Goal: Navigation & Orientation: Find specific page/section

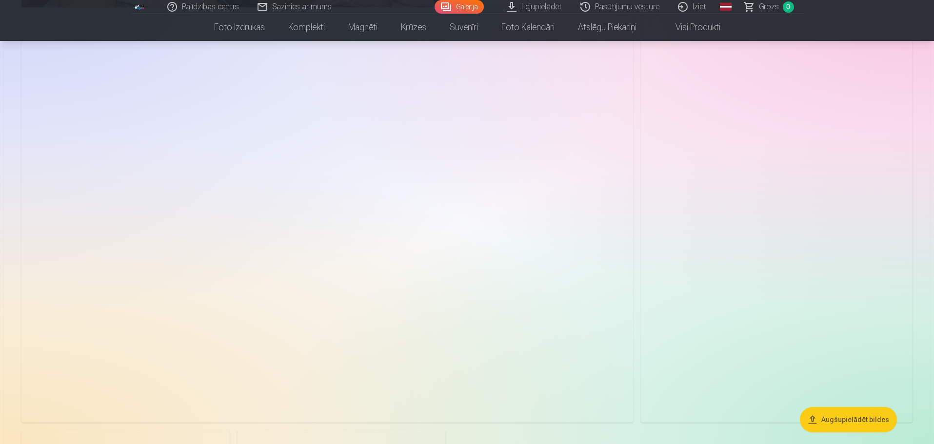
scroll to position [1805, 0]
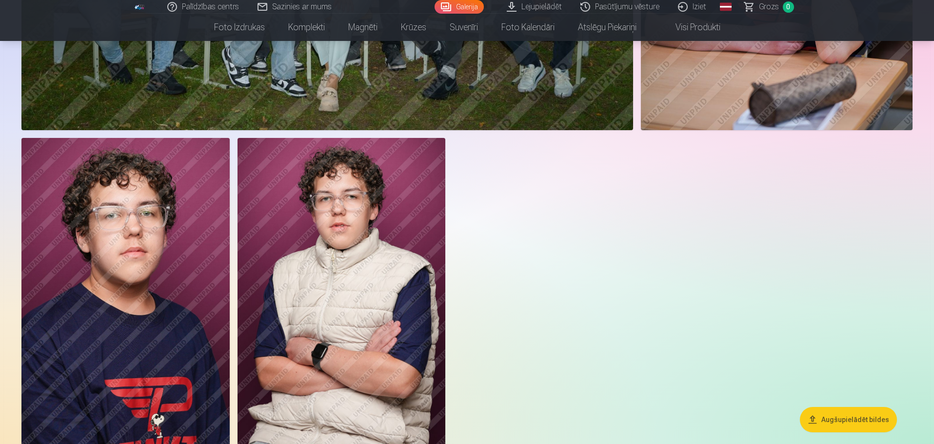
click at [146, 218] on img at bounding box center [125, 294] width 208 height 312
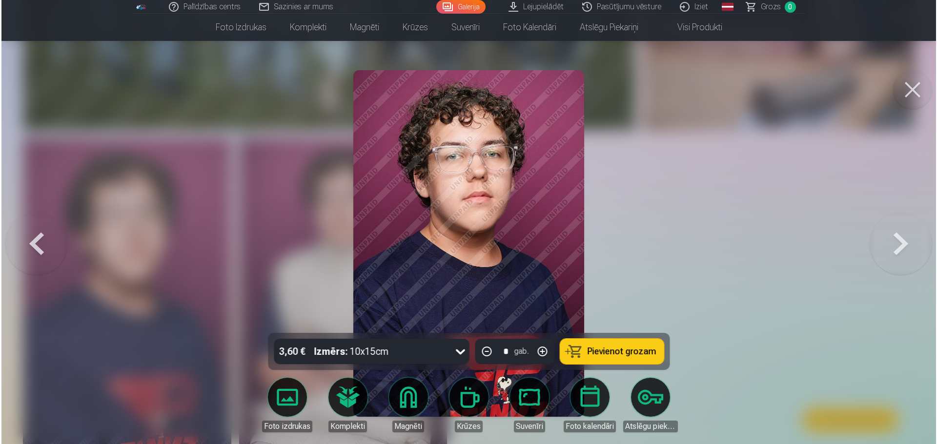
scroll to position [1809, 0]
click at [423, 207] on img at bounding box center [468, 243] width 231 height 347
click at [624, 174] on div at bounding box center [468, 222] width 937 height 444
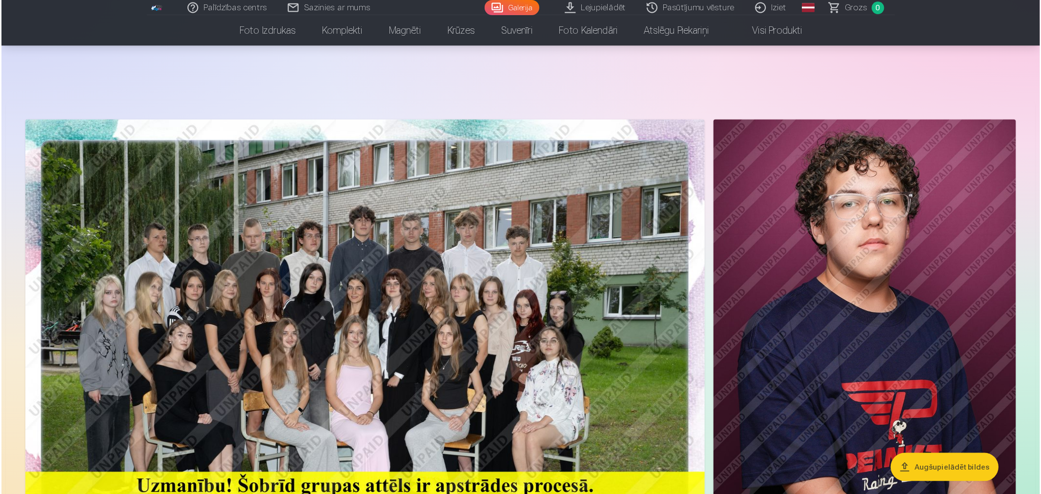
scroll to position [146, 0]
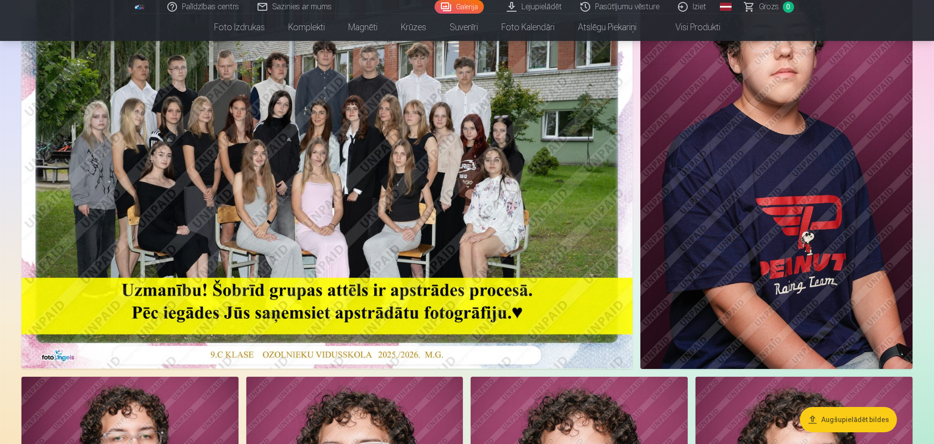
click at [277, 158] on img at bounding box center [326, 165] width 611 height 408
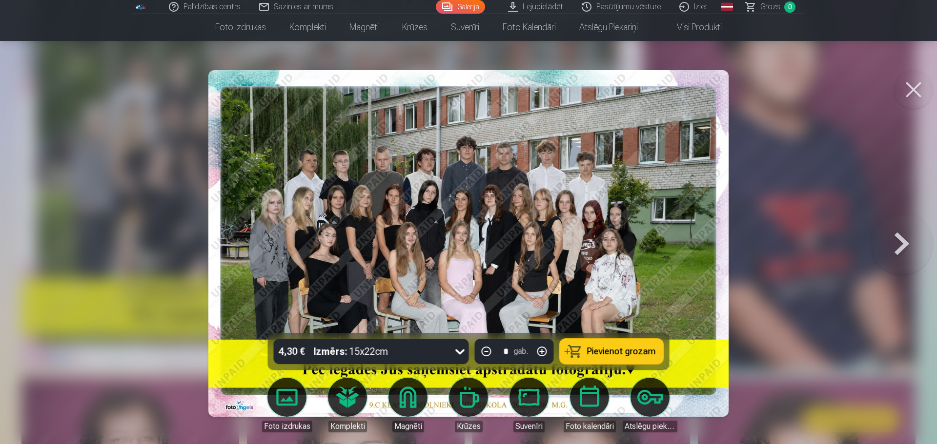
click at [357, 209] on img at bounding box center [468, 243] width 520 height 347
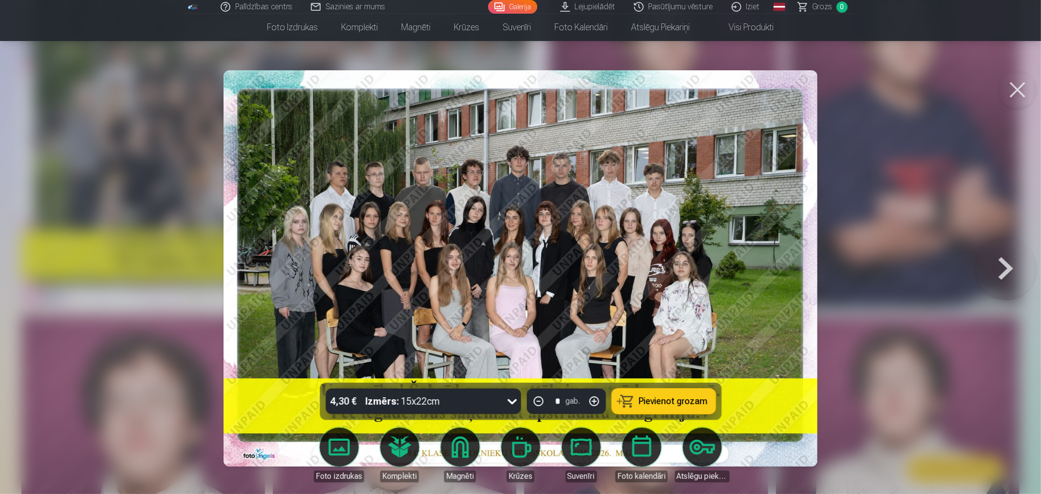
click at [601, 5] on link "Lejupielādēt" at bounding box center [588, 7] width 74 height 14
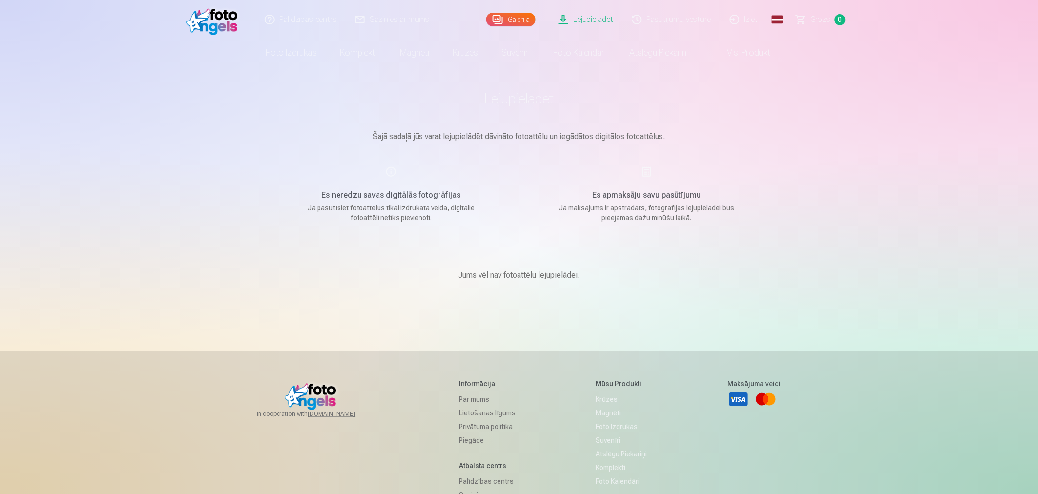
click at [668, 349] on div "Lejupielādēt Šajā sadaļā jūs varat lejupielādēt dāvināto fotoattēlu un iegādāto…" at bounding box center [518, 310] width 585 height 620
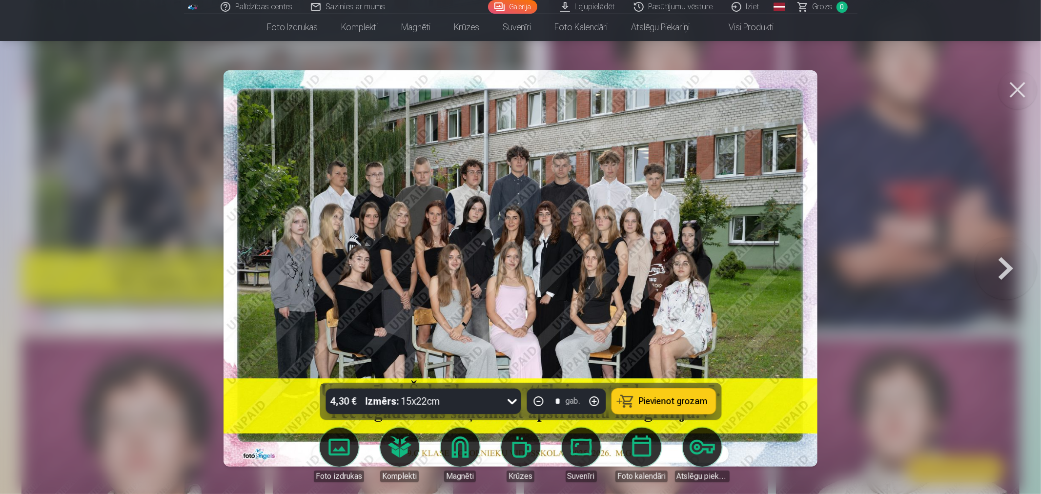
click at [427, 241] on img at bounding box center [520, 268] width 594 height 396
click at [874, 220] on div at bounding box center [520, 247] width 1041 height 494
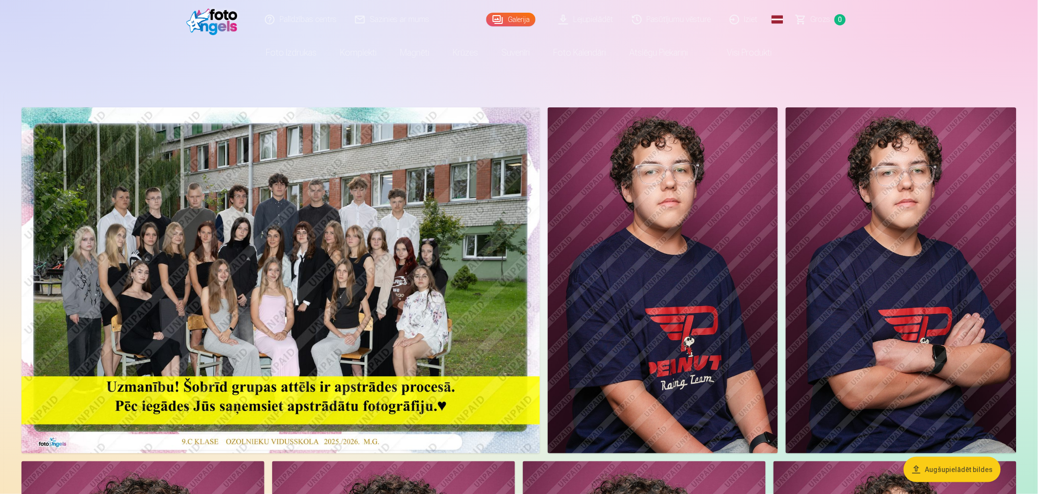
click at [732, 269] on img at bounding box center [663, 280] width 231 height 346
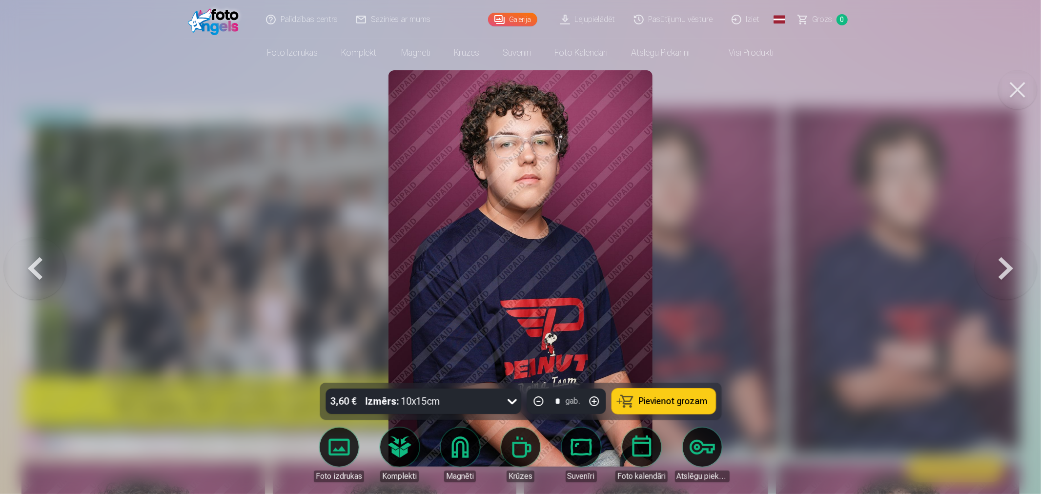
click at [719, 269] on div at bounding box center [520, 247] width 1041 height 494
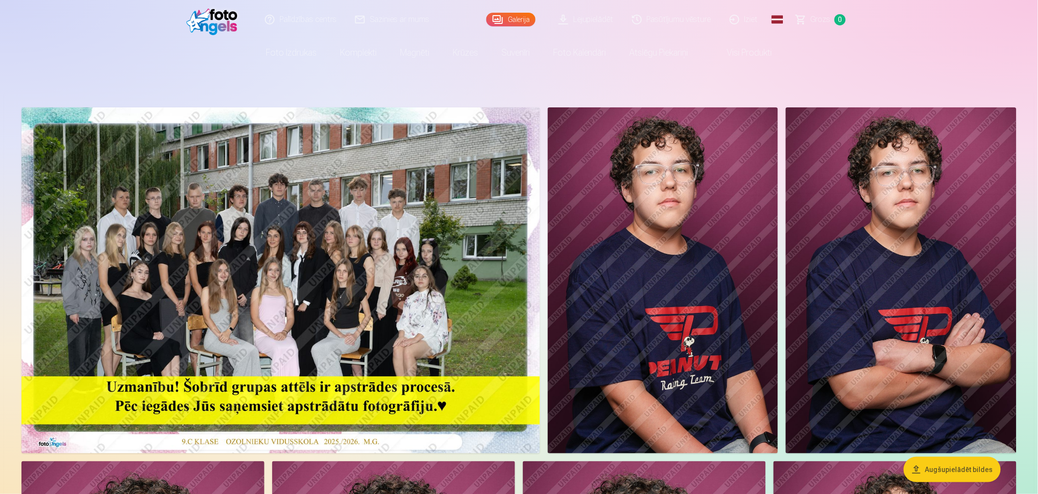
click at [652, 203] on img at bounding box center [663, 280] width 231 height 346
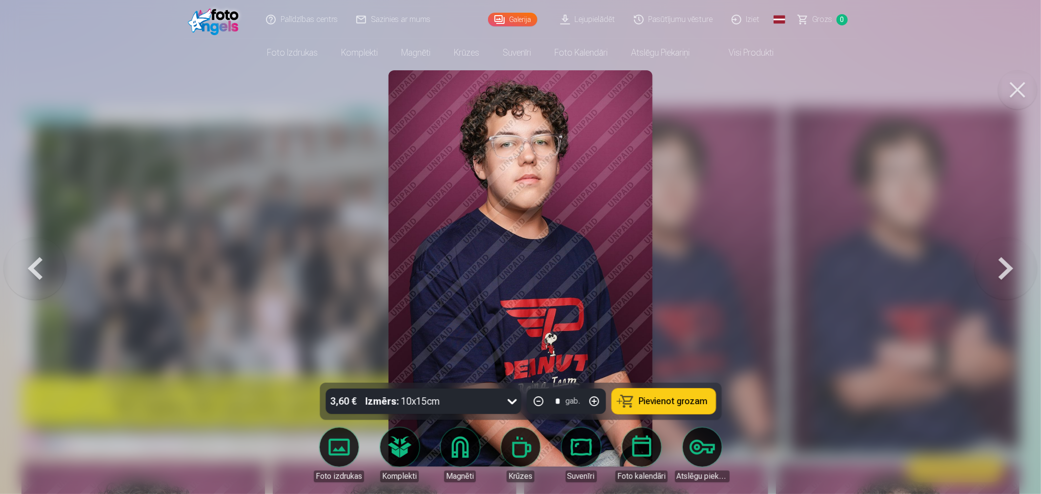
click at [698, 160] on div at bounding box center [520, 247] width 1041 height 494
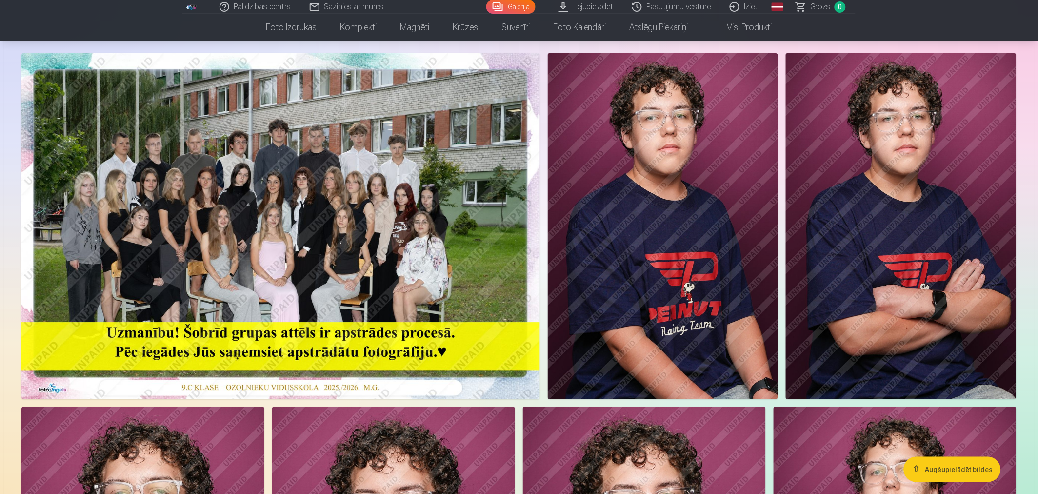
scroll to position [271, 0]
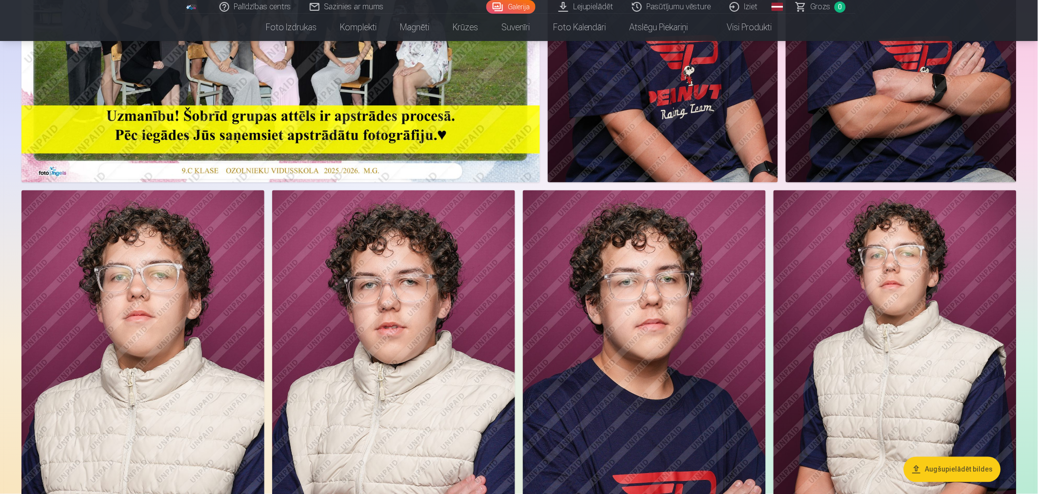
click at [174, 348] on img at bounding box center [142, 372] width 243 height 364
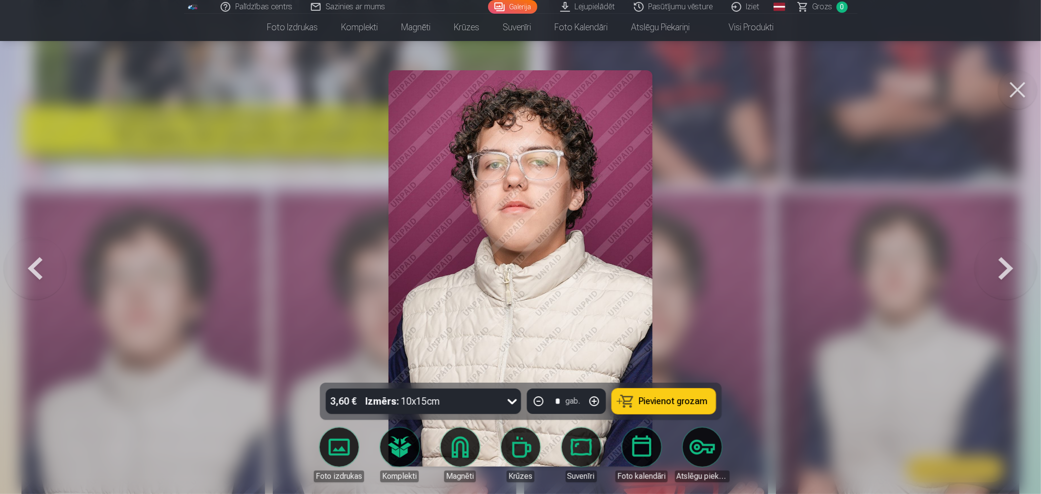
click at [559, 201] on img at bounding box center [520, 268] width 264 height 396
click at [859, 192] on div at bounding box center [520, 247] width 1041 height 494
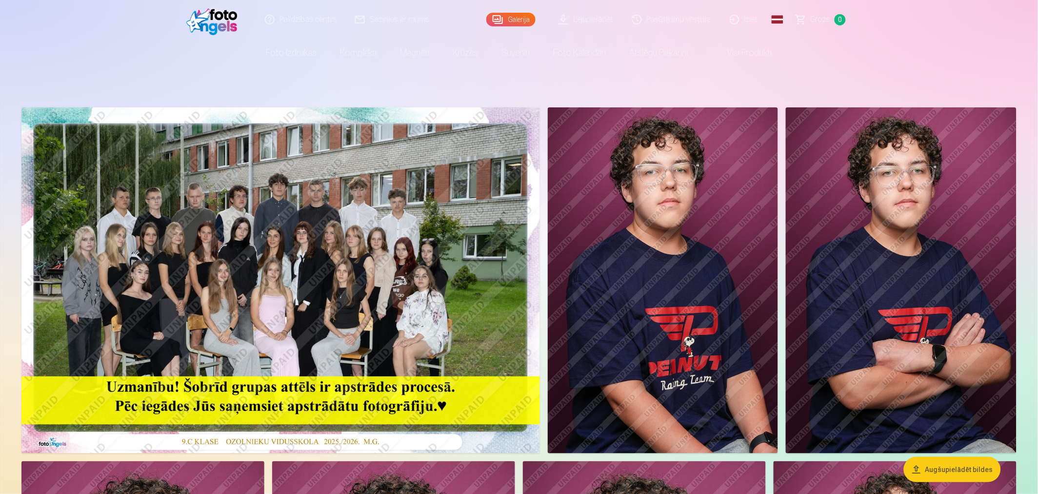
click at [676, 271] on img at bounding box center [663, 280] width 231 height 346
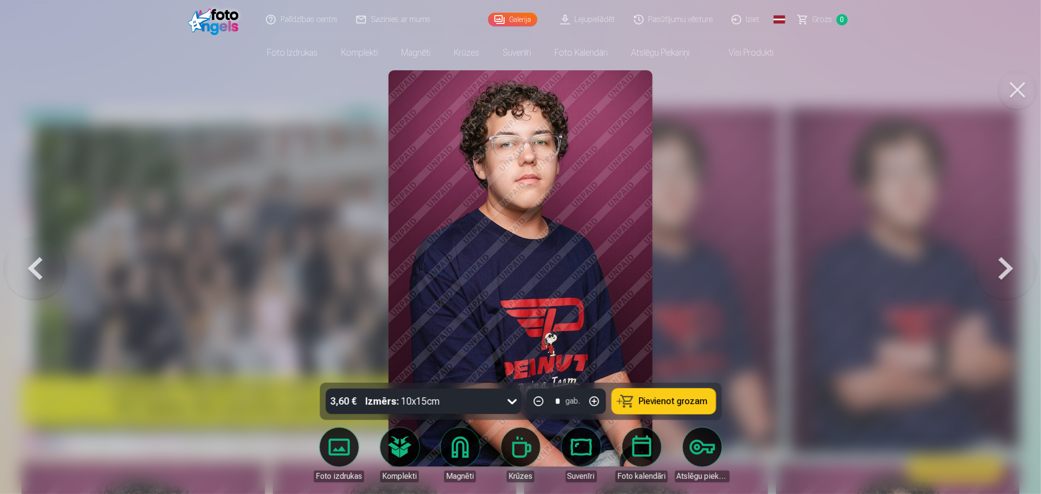
click at [515, 180] on img at bounding box center [520, 268] width 264 height 396
click at [732, 206] on div at bounding box center [520, 247] width 1041 height 494
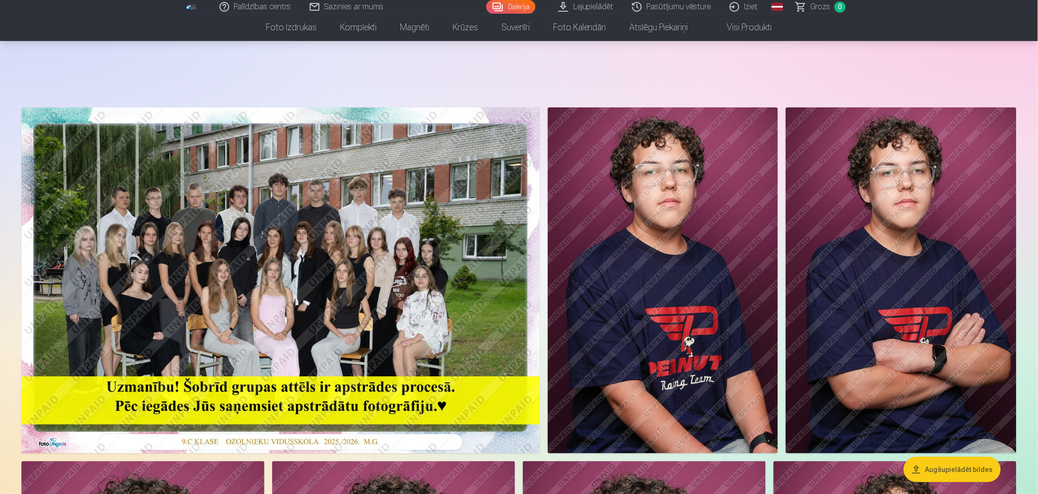
scroll to position [217, 0]
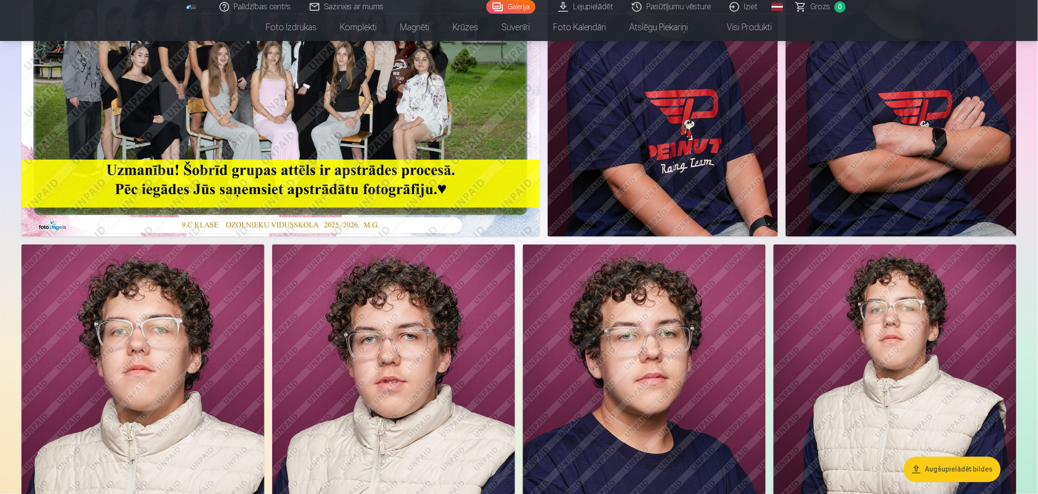
click at [424, 352] on img at bounding box center [393, 426] width 243 height 364
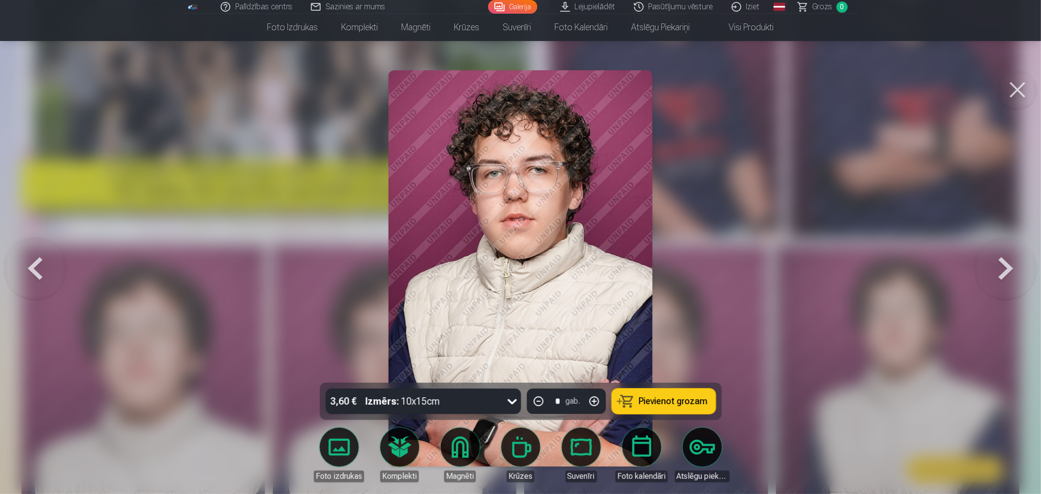
click at [724, 275] on div at bounding box center [520, 247] width 1041 height 494
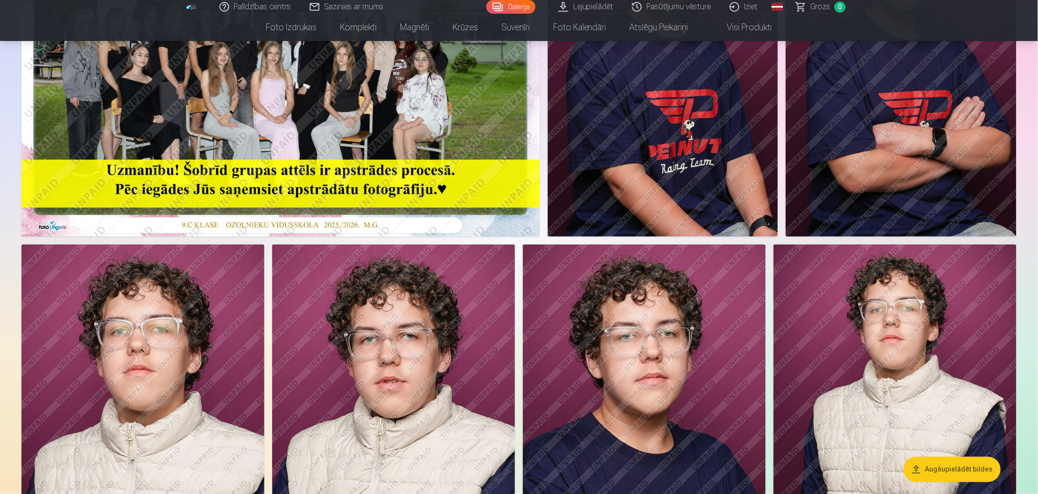
click at [687, 436] on img at bounding box center [644, 426] width 243 height 364
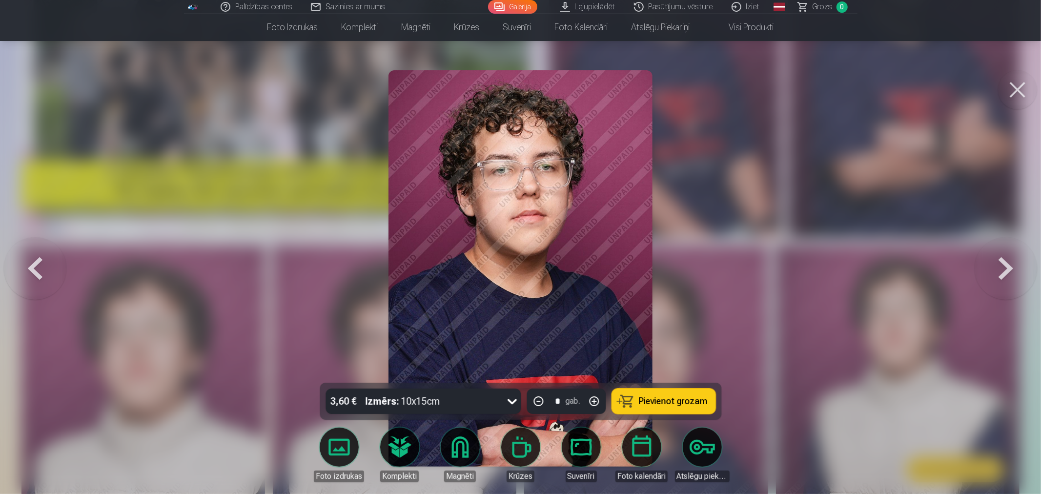
click at [691, 159] on div at bounding box center [520, 247] width 1041 height 494
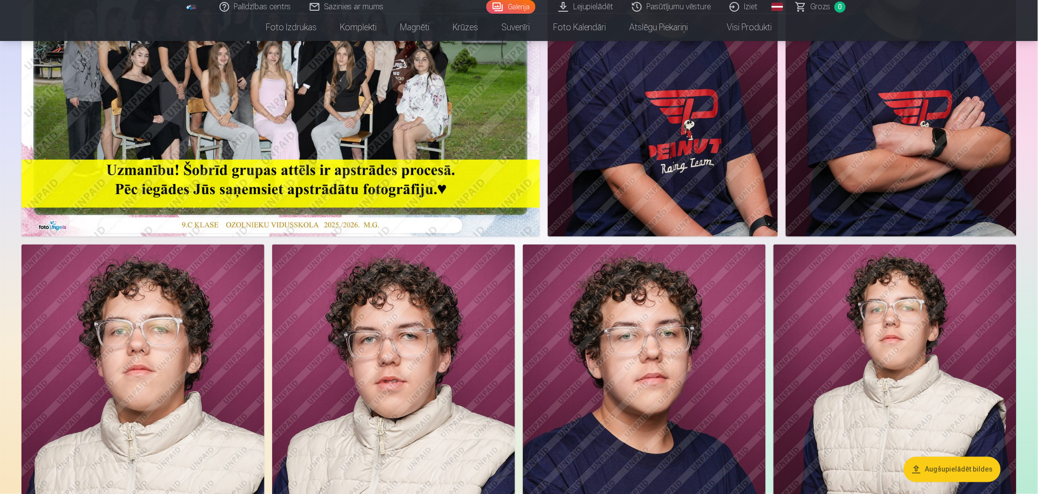
click at [645, 330] on img at bounding box center [644, 426] width 243 height 364
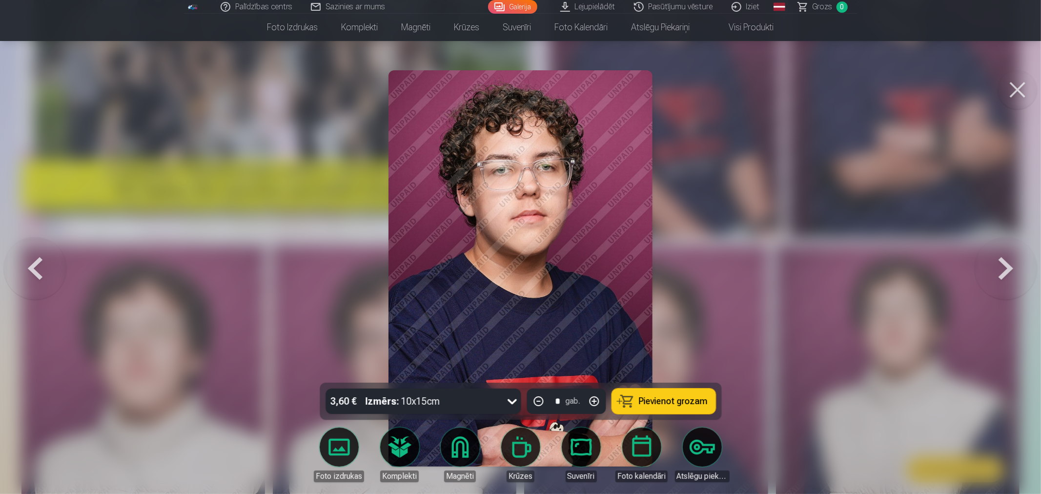
click at [710, 249] on div at bounding box center [520, 247] width 1041 height 494
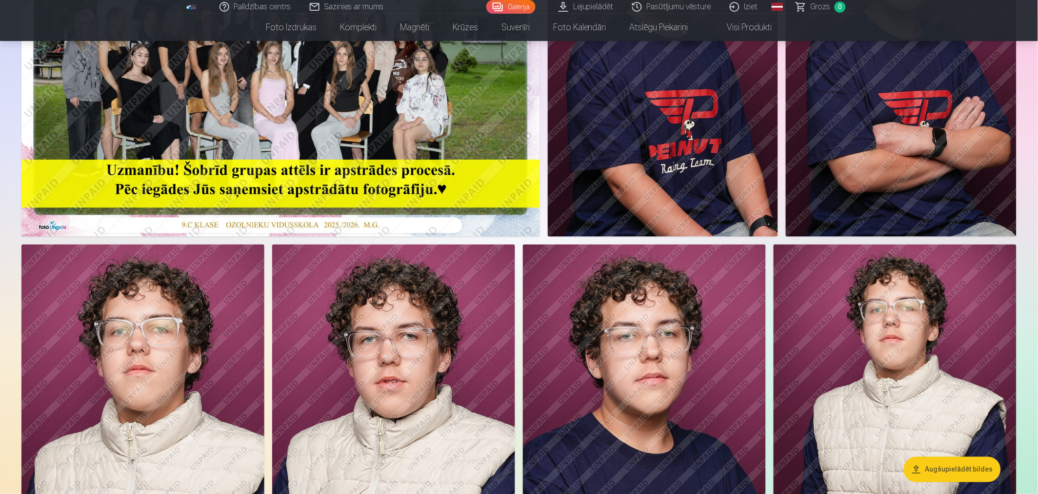
click at [426, 366] on img at bounding box center [393, 426] width 243 height 364
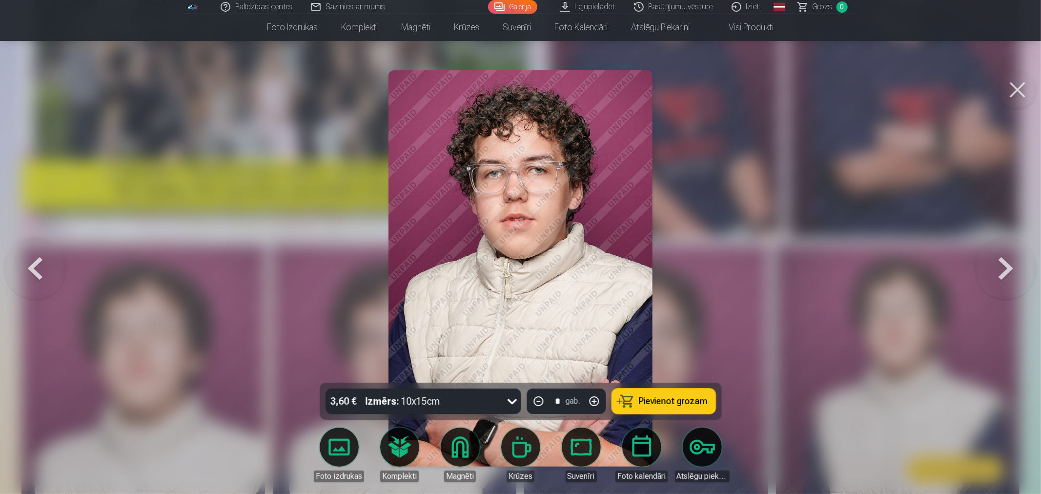
click at [759, 256] on div at bounding box center [520, 247] width 1041 height 494
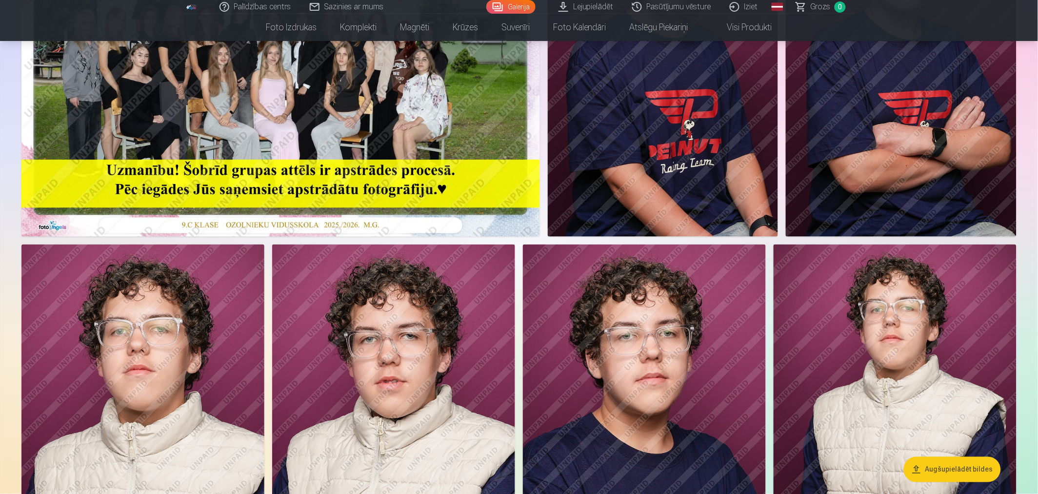
click at [635, 350] on img at bounding box center [644, 426] width 243 height 364
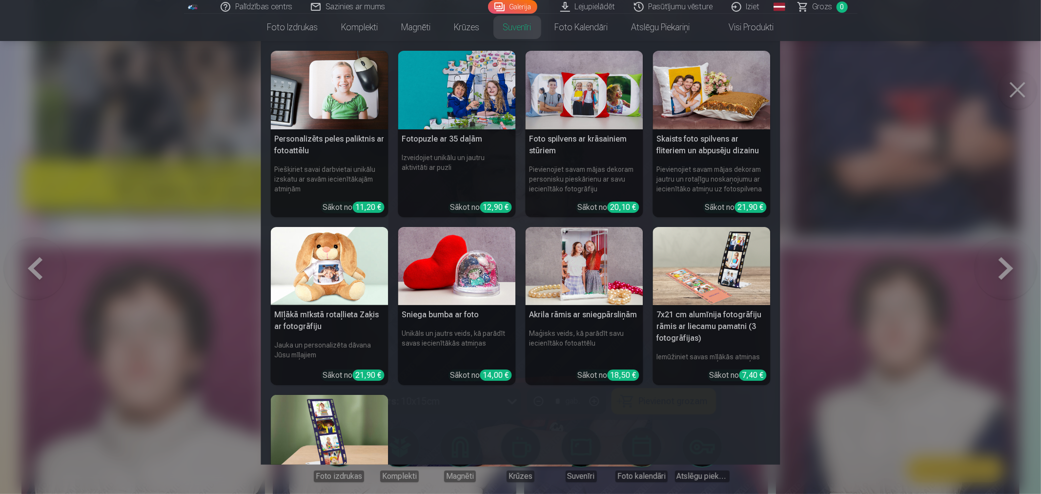
click at [843, 240] on nav "Personalizēts peles paliktnis ar fotoattēlu Piešķiriet savai darbvietai unikālu…" at bounding box center [520, 253] width 1041 height 424
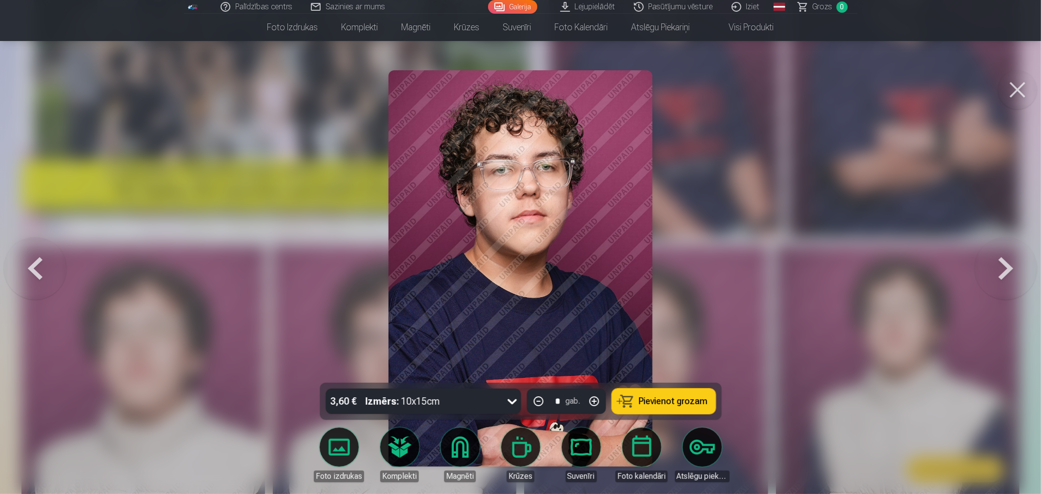
click at [703, 277] on body "Palīdzības centrs Sazinies ar mums Galerija Lejupielādēt Pasūtījumu vēsture Izi…" at bounding box center [520, 30] width 1041 height 494
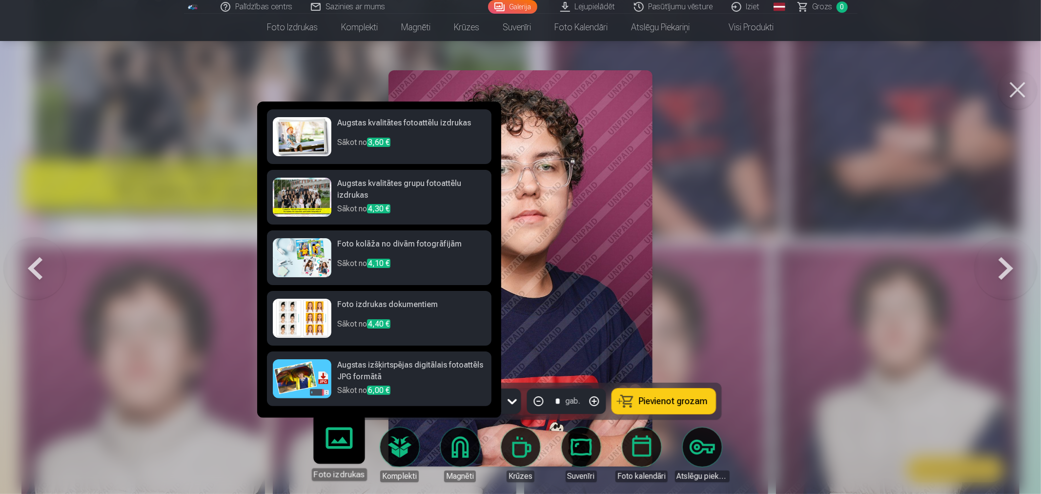
click at [753, 271] on div at bounding box center [520, 247] width 1041 height 494
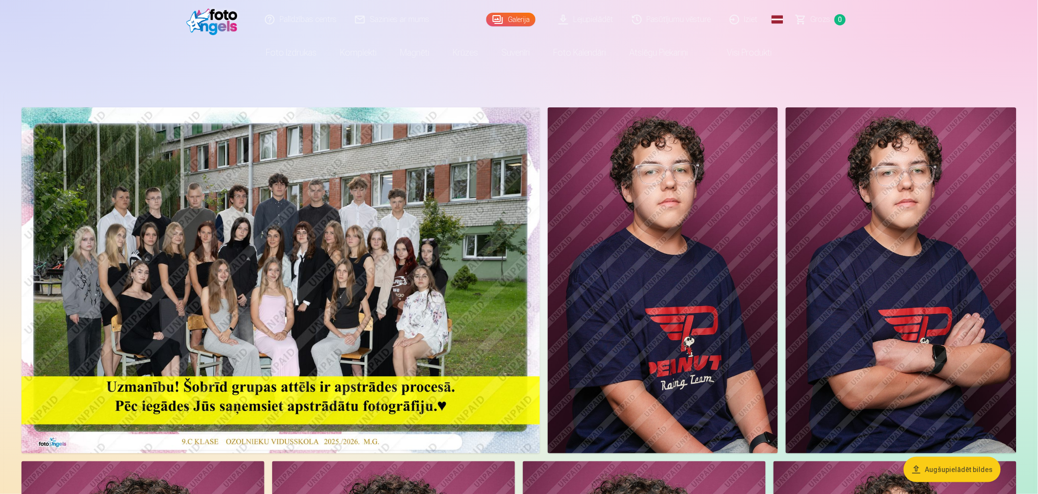
click at [422, 281] on img at bounding box center [280, 280] width 519 height 346
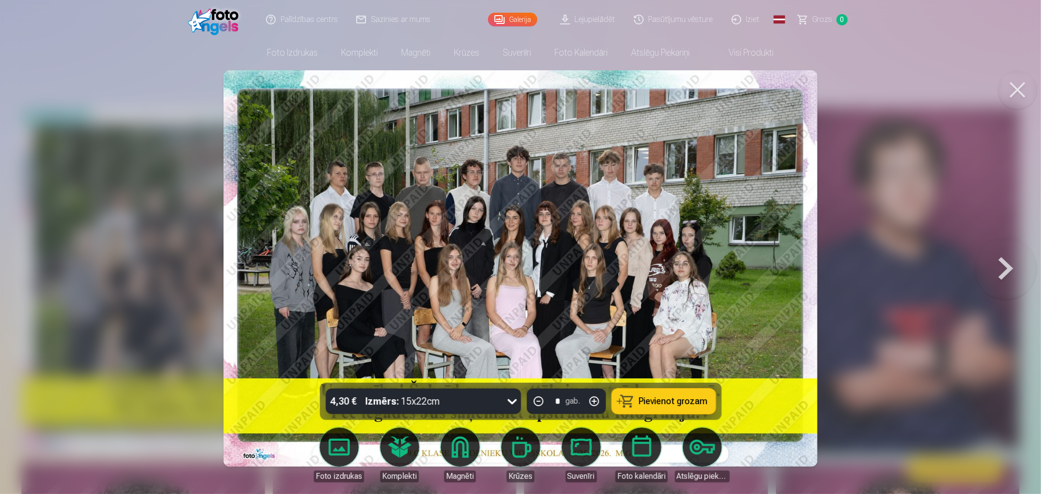
click at [469, 184] on img at bounding box center [520, 268] width 594 height 396
drag, startPoint x: 853, startPoint y: 229, endPoint x: 833, endPoint y: 232, distance: 19.7
click at [854, 229] on div at bounding box center [520, 247] width 1041 height 494
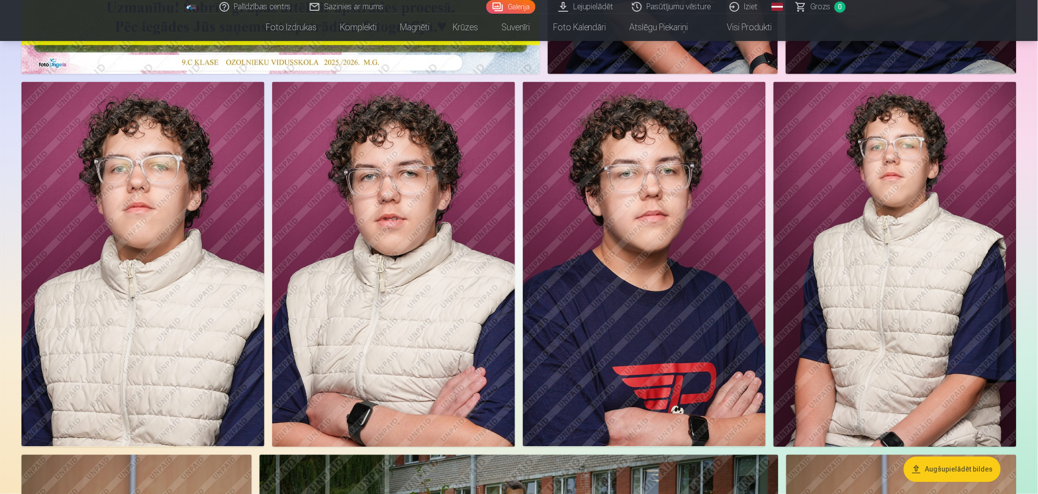
scroll to position [650, 0]
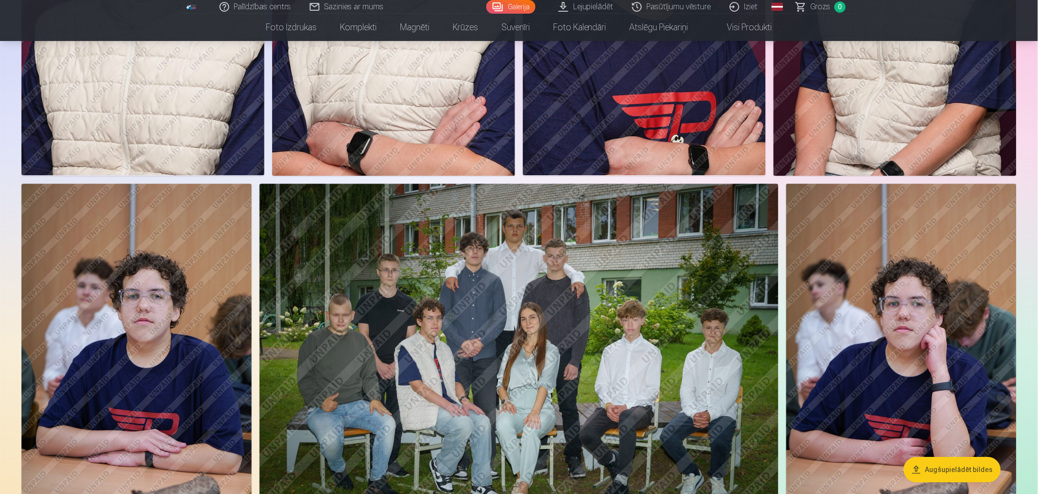
click at [872, 345] on img at bounding box center [902, 356] width 230 height 346
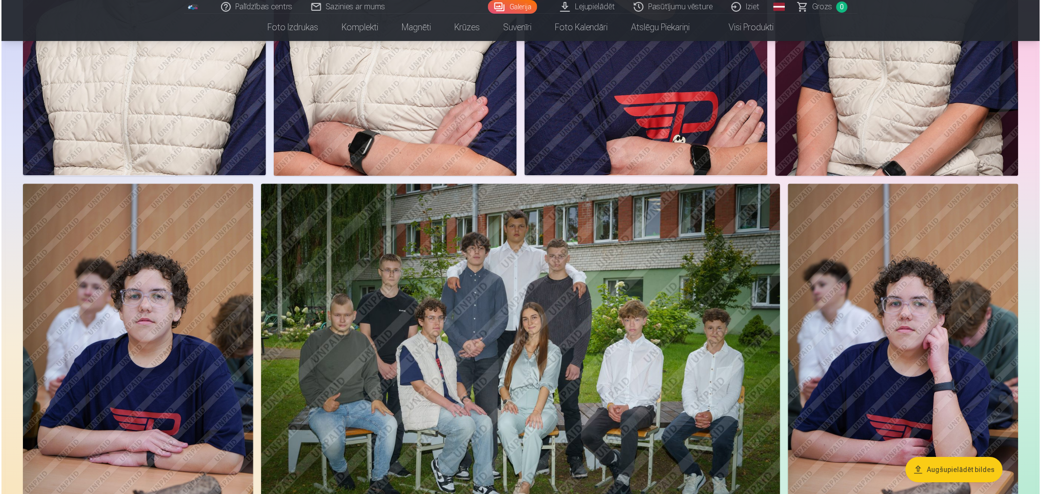
scroll to position [651, 0]
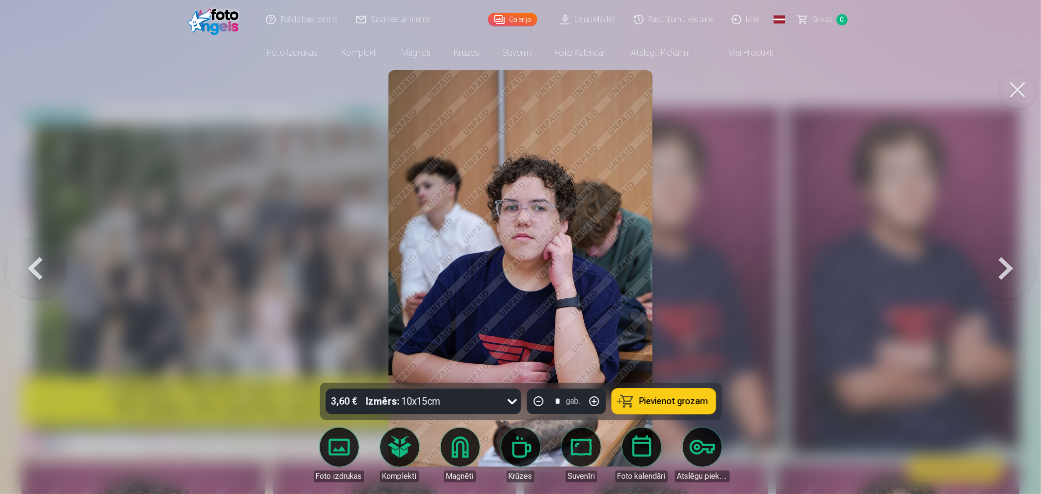
click at [755, 147] on div at bounding box center [520, 247] width 1041 height 494
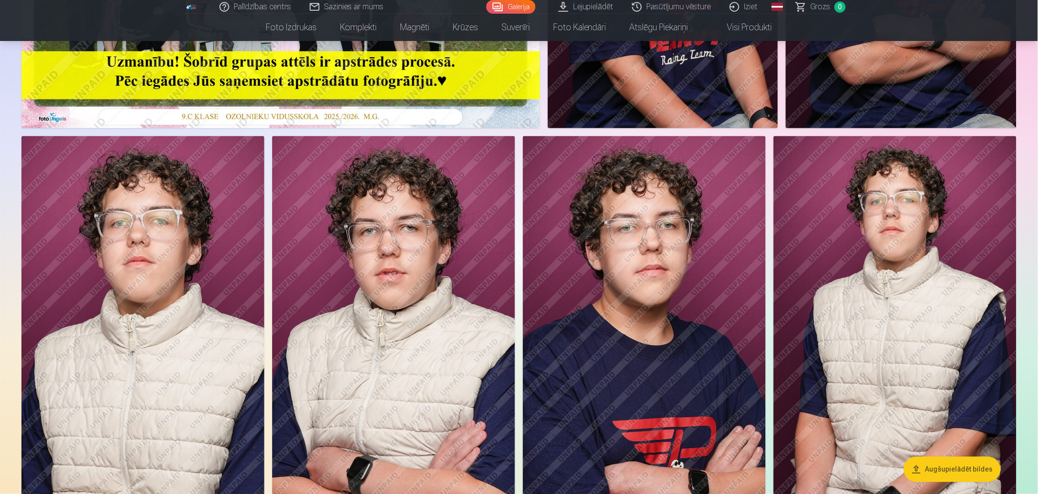
scroll to position [379, 0]
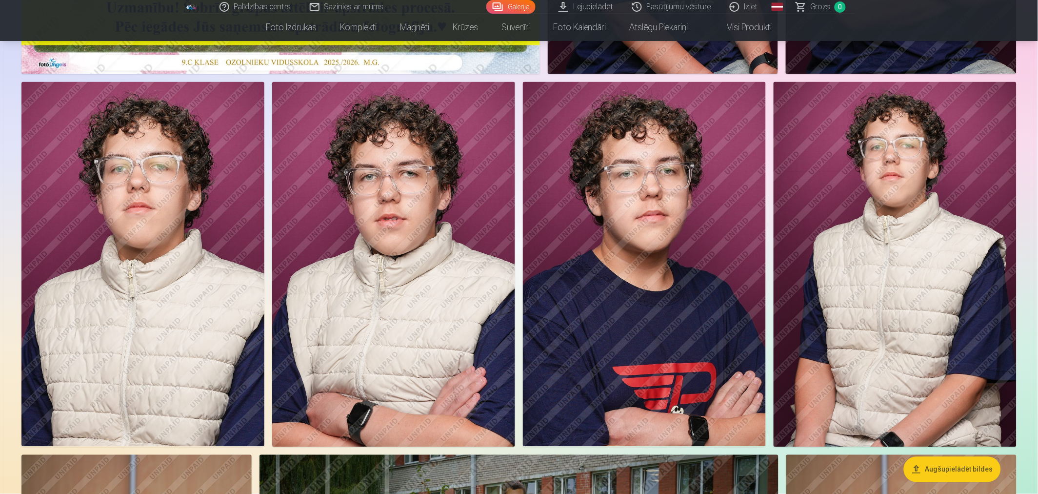
click at [205, 288] on img at bounding box center [142, 264] width 243 height 364
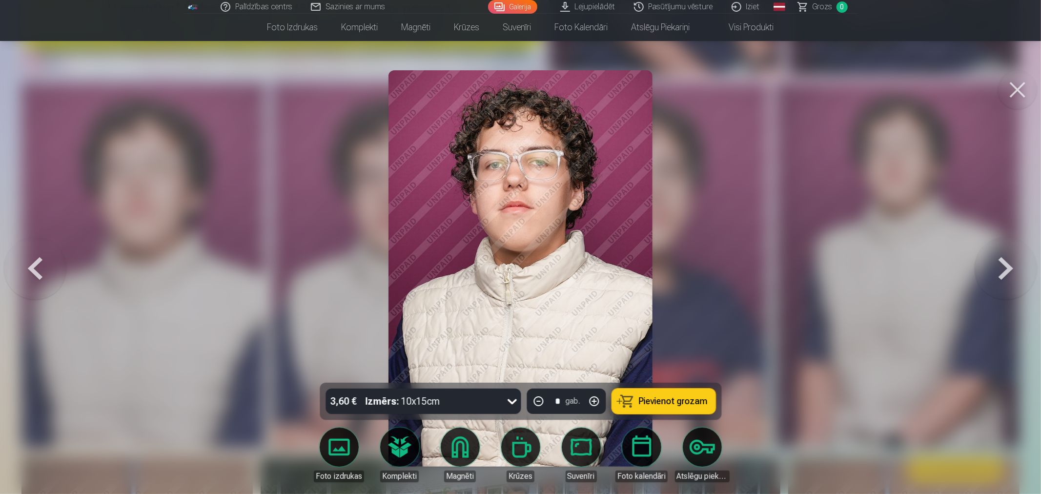
click at [561, 206] on img at bounding box center [520, 268] width 264 height 396
click at [694, 251] on div at bounding box center [520, 247] width 1041 height 494
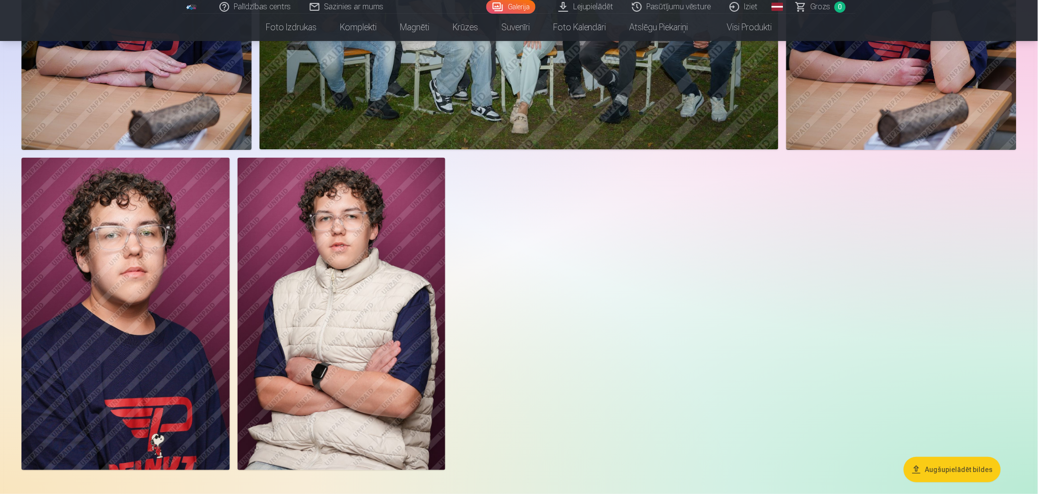
scroll to position [759, 0]
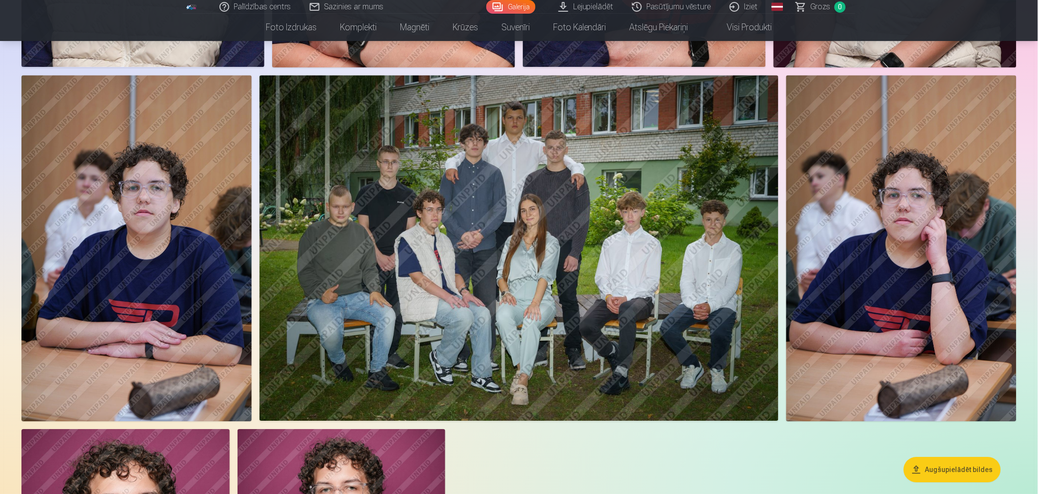
click at [913, 239] on img at bounding box center [902, 248] width 230 height 346
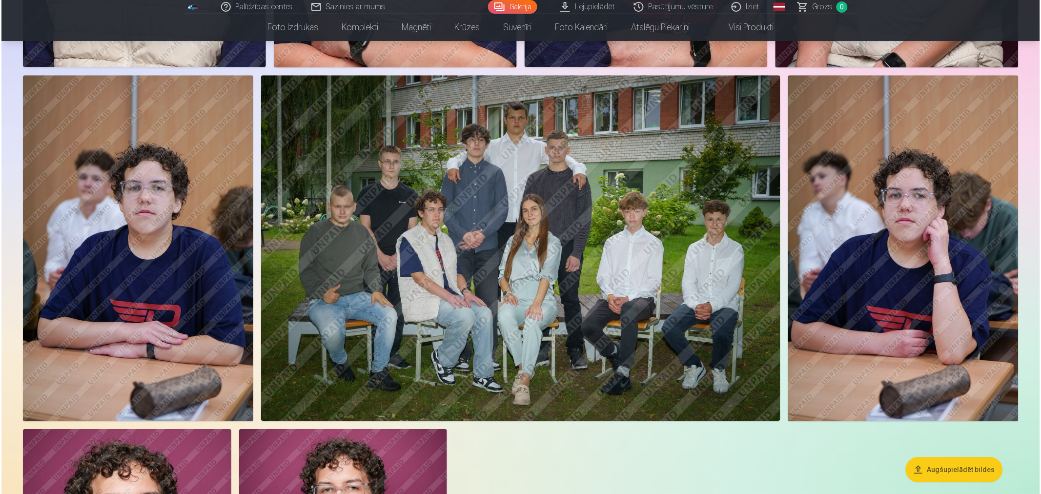
scroll to position [759, 0]
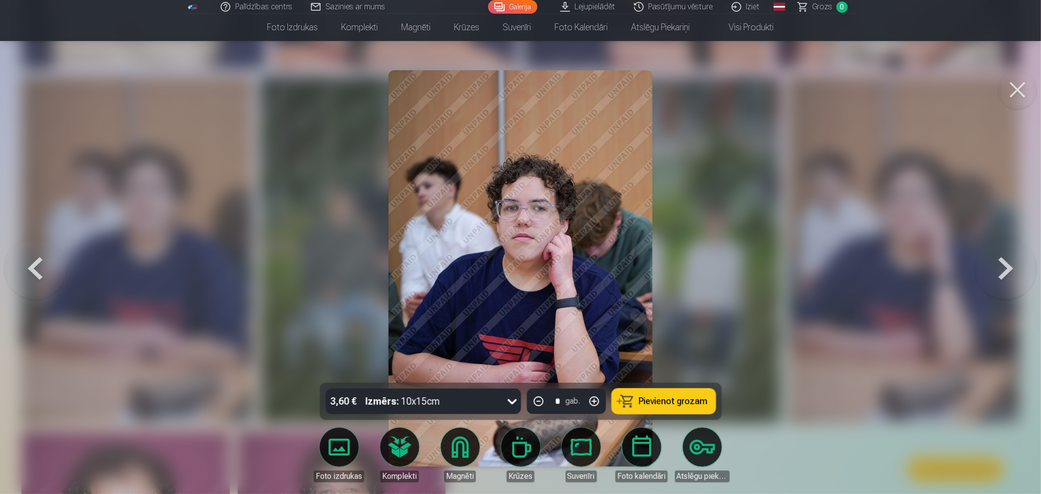
click at [874, 226] on div at bounding box center [520, 247] width 1041 height 494
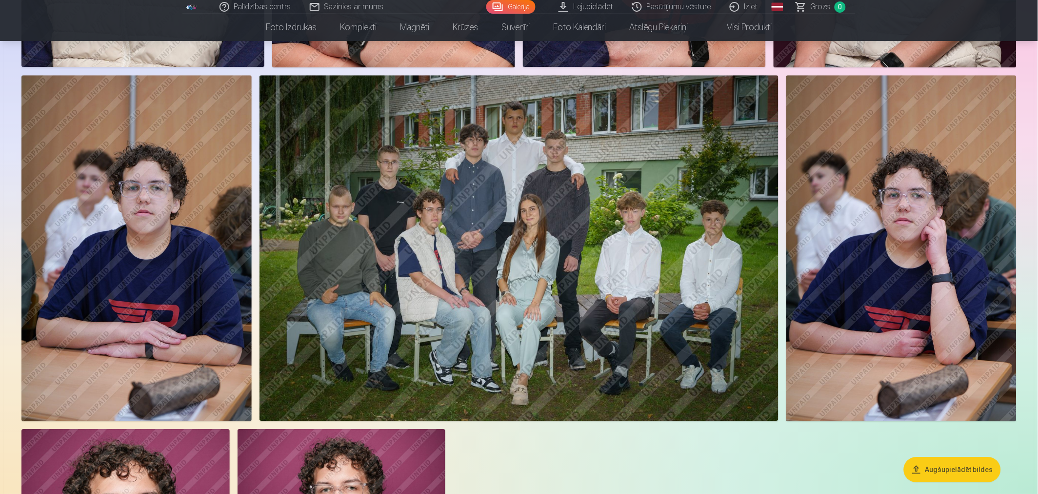
click at [245, 239] on img at bounding box center [136, 248] width 230 height 346
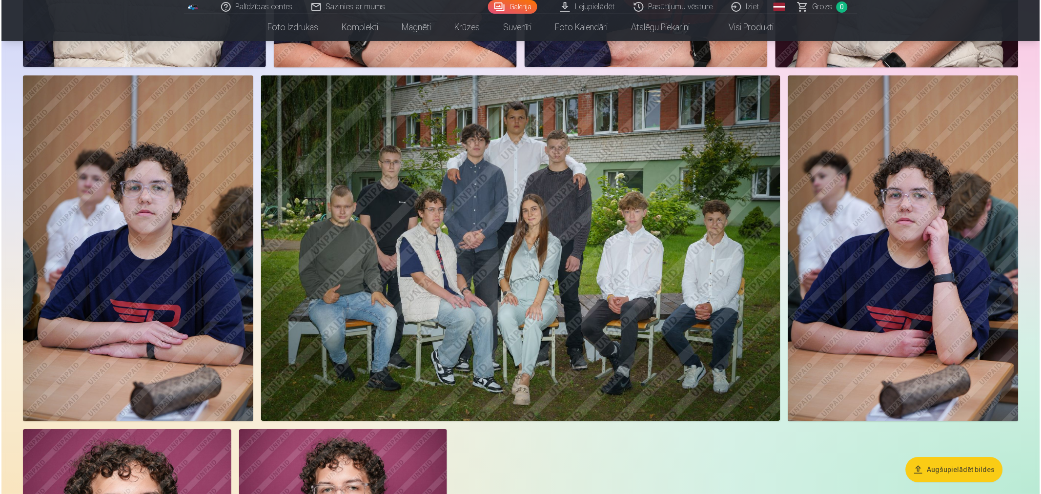
scroll to position [759, 0]
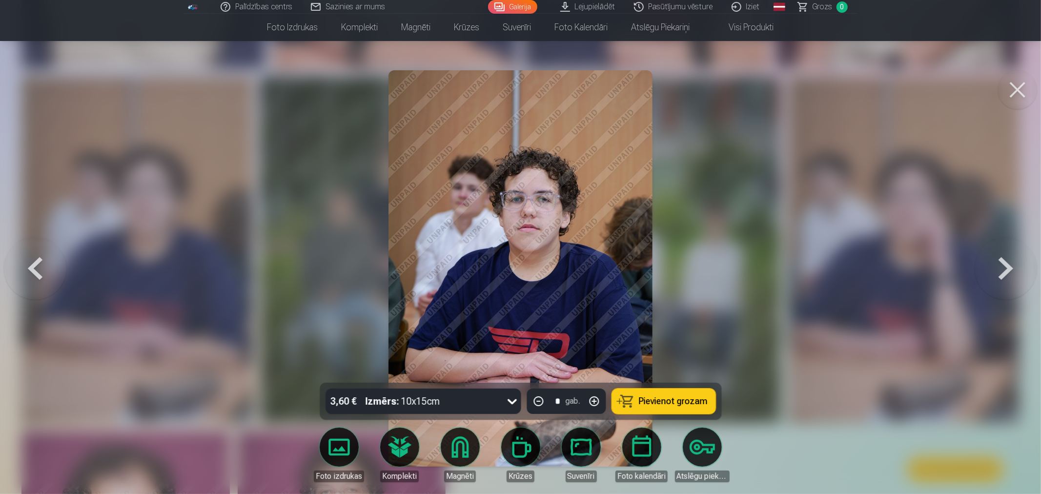
click at [688, 221] on div at bounding box center [520, 247] width 1041 height 494
